Goal: Transaction & Acquisition: Purchase product/service

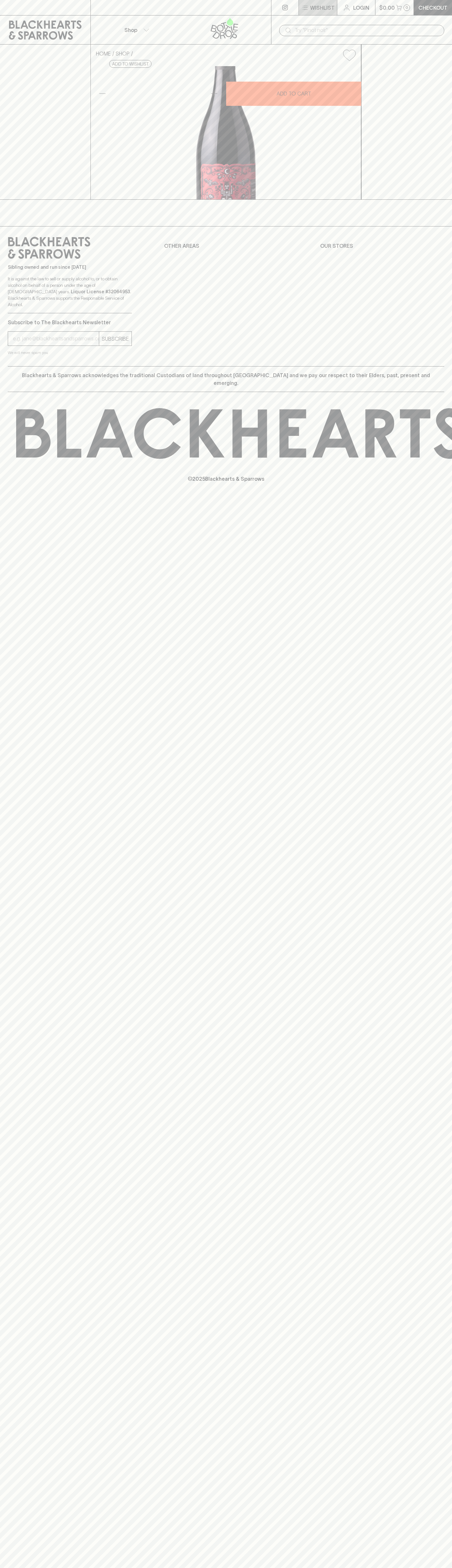
click at [316, 8] on p "Wishlist" at bounding box center [322, 7] width 24 height 8
click at [437, 293] on div at bounding box center [226, 784] width 452 height 1568
click at [335, 1567] on html "⠀ ⠀ Wishlist Login $0.00 0 Checkout Shop ​ HOME SHOP SC Pannell Dead End Tempra…" at bounding box center [226, 784] width 452 height 1568
click at [15, 627] on div at bounding box center [226, 784] width 452 height 1568
